Goal: Task Accomplishment & Management: Manage account settings

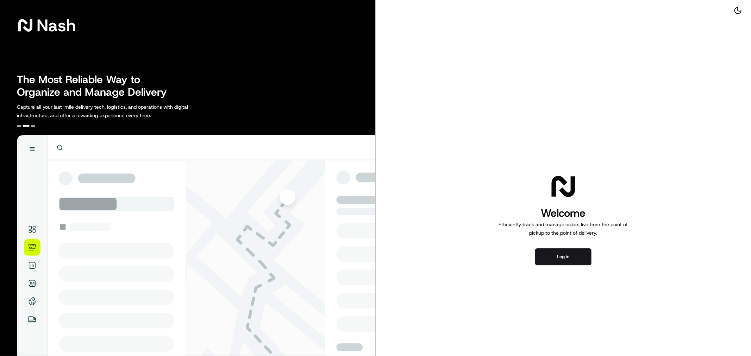
click at [561, 247] on div "Welcome Efficiently track and manage orders live from the point of pickup to th…" at bounding box center [564, 219] width 376 height 438
click at [564, 257] on button "Log in" at bounding box center [563, 257] width 56 height 17
